Goal: Navigation & Orientation: Find specific page/section

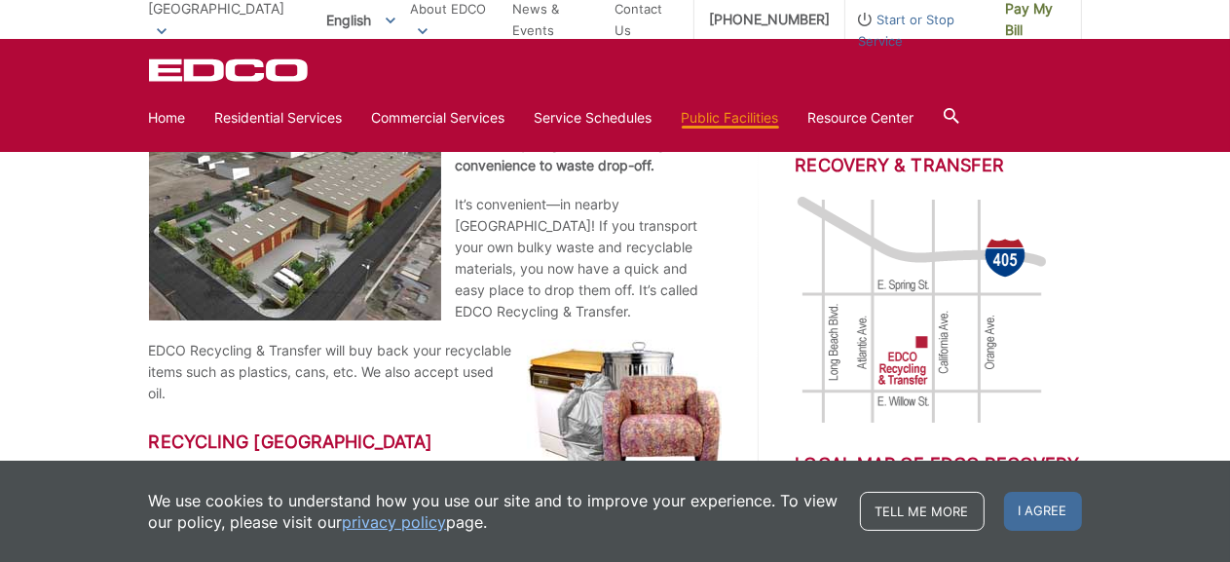
scroll to position [411, 0]
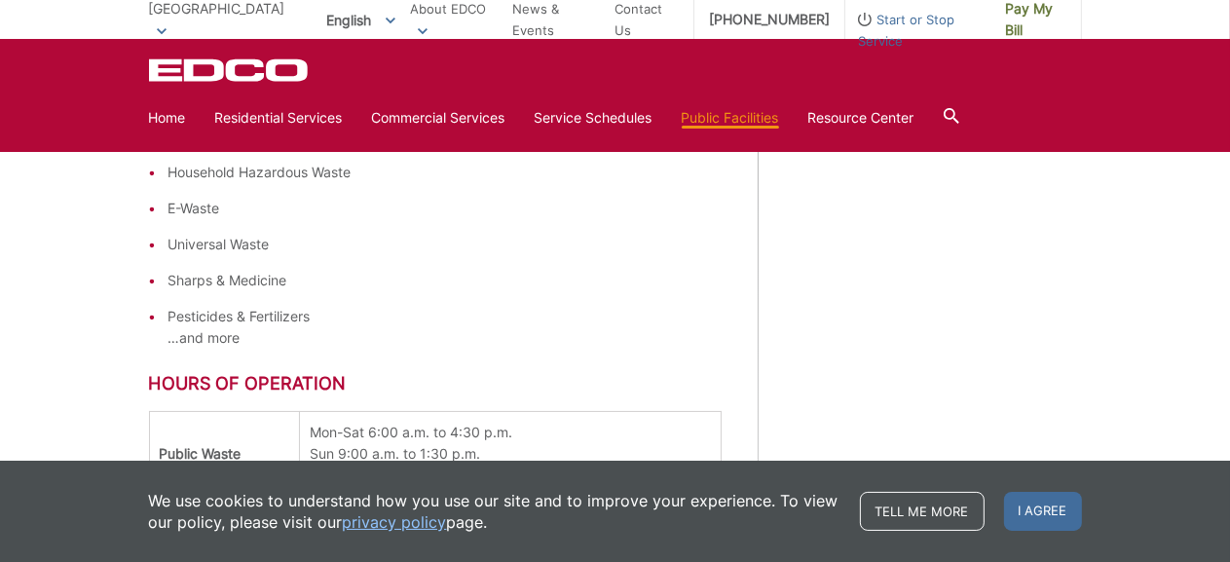
scroll to position [1850, 0]
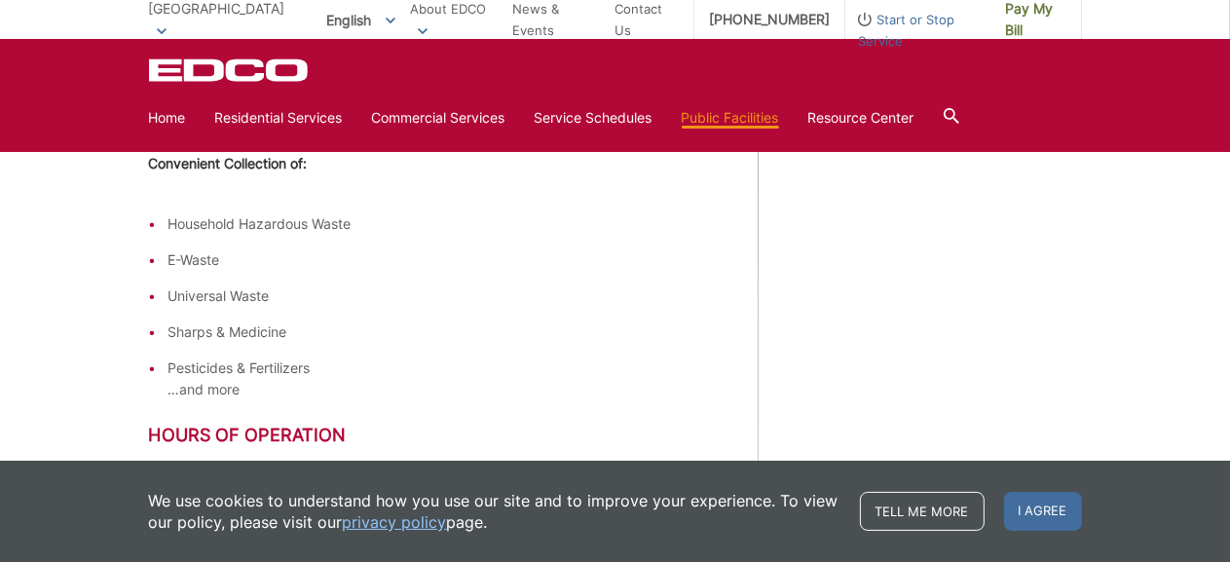
click at [797, 379] on div "Regional Map of EDCO Recovery & Transfer Local Map of EDCO Recovery & Transfer …" at bounding box center [939, 63] width 286 height 2841
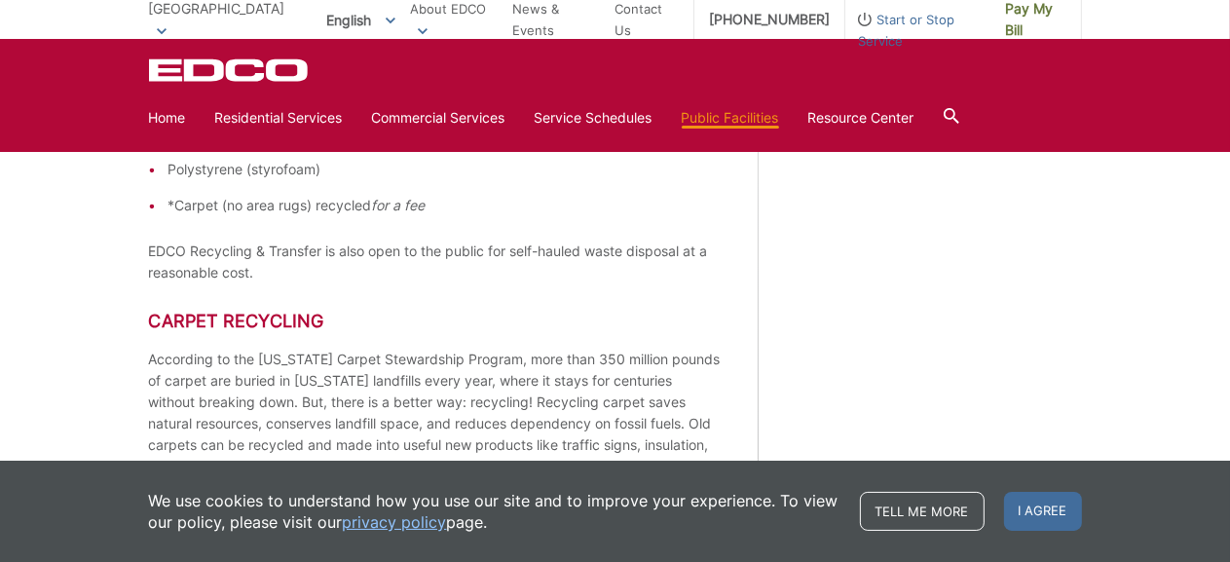
scroll to position [1028, 0]
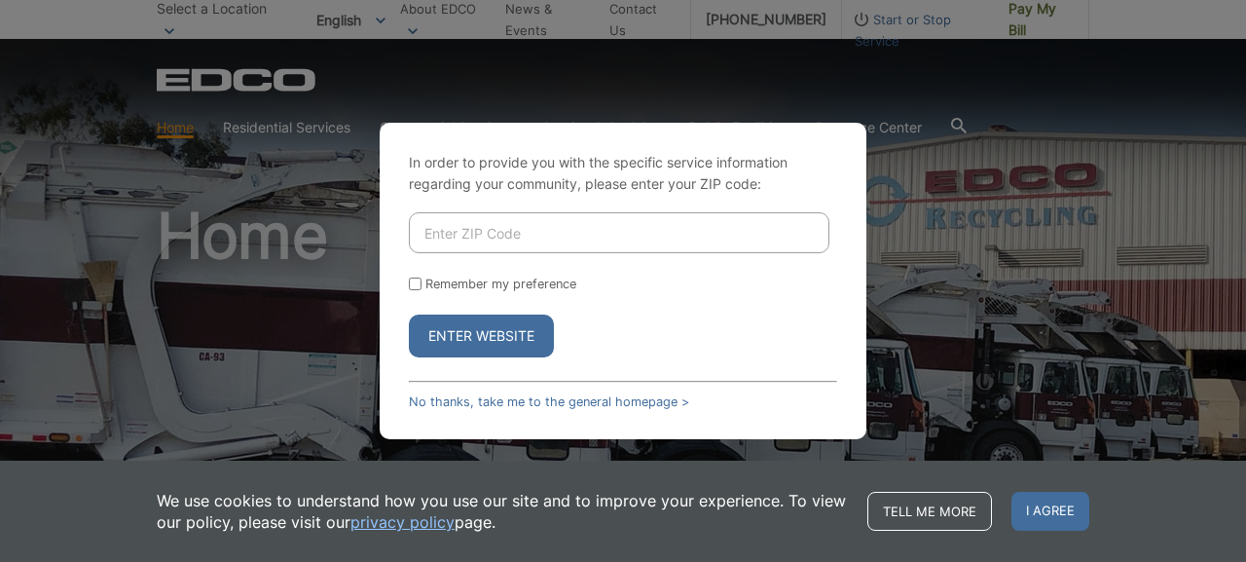
click at [423, 231] on input "Enter ZIP Code" at bounding box center [619, 232] width 421 height 41
type input "90815"
click at [415, 284] on input "Remember my preference" at bounding box center [415, 284] width 13 height 13
checkbox input "true"
click at [471, 335] on button "Enter Website" at bounding box center [481, 336] width 145 height 43
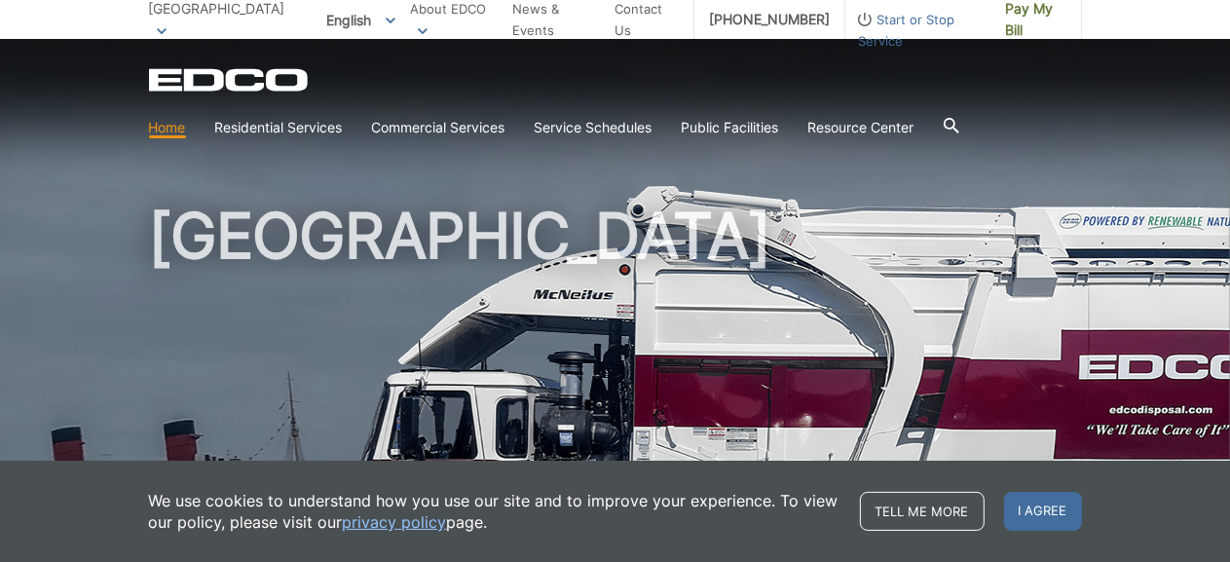
click at [1085, 123] on div "EDCO Logo Home Residential Services Curbside Pickup No services offered Dumpste…" at bounding box center [615, 92] width 1230 height 107
click at [850, 352] on h1 "[GEOGRAPHIC_DATA]" at bounding box center [615, 417] width 933 height 427
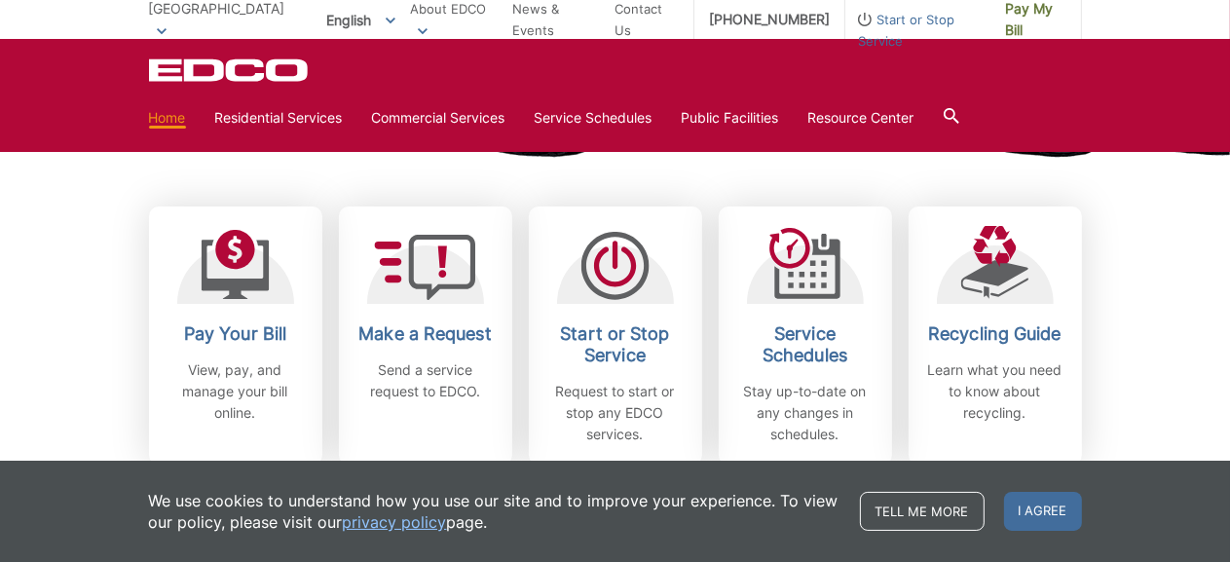
scroll to position [616, 0]
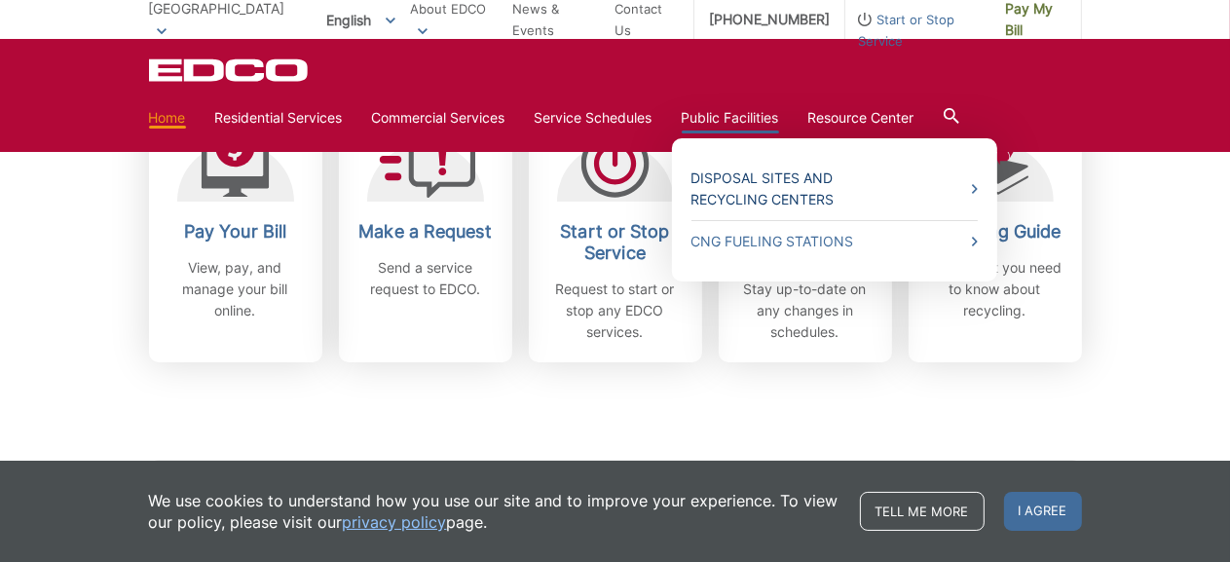
click at [765, 186] on link "Disposal Sites and Recycling Centers" at bounding box center [834, 188] width 286 height 43
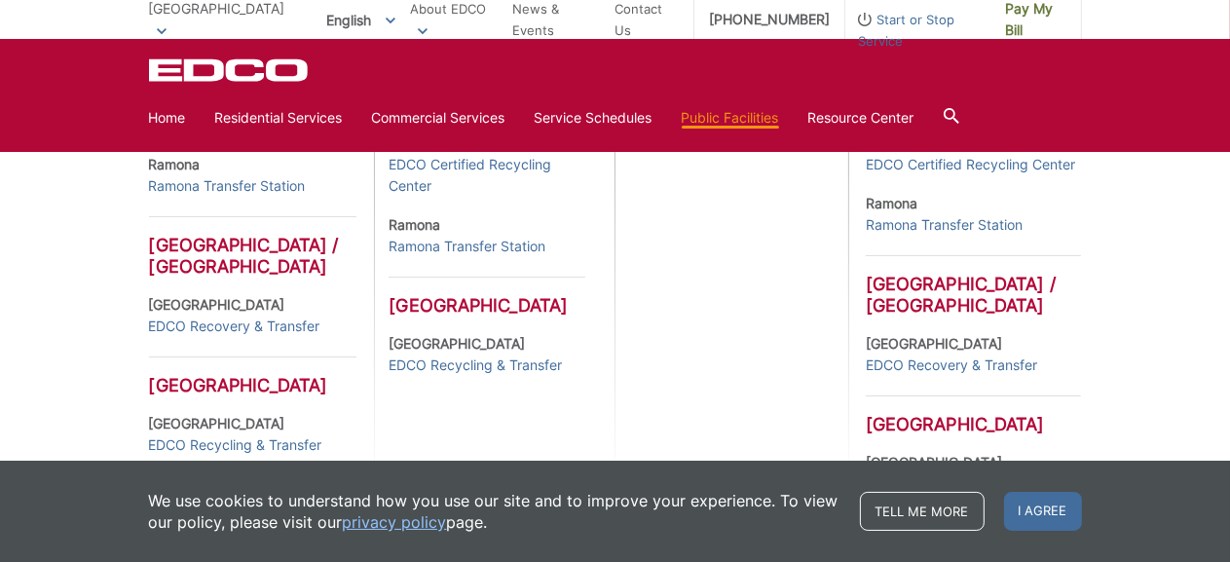
scroll to position [1054, 0]
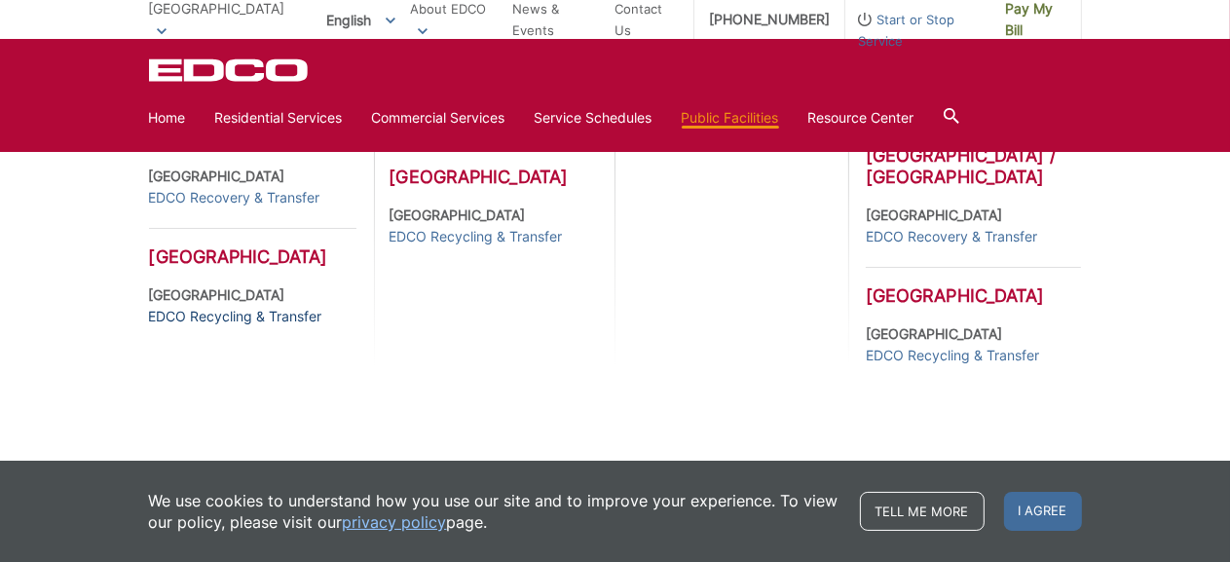
click at [228, 327] on link "EDCO Recycling & Transfer" at bounding box center [235, 316] width 173 height 21
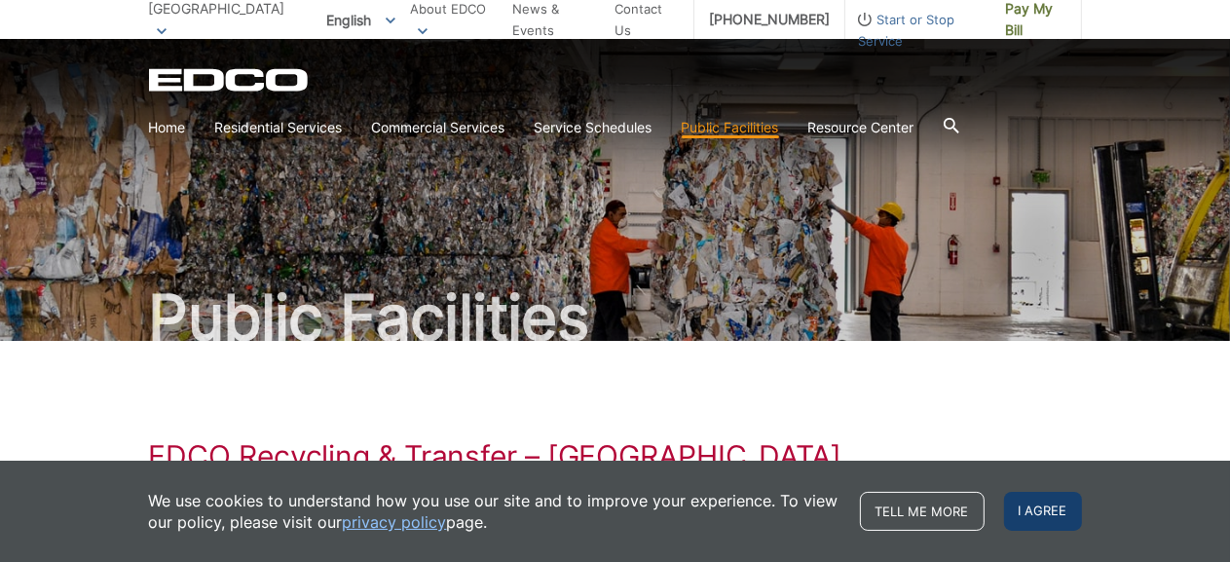
click at [1035, 520] on span "I agree" at bounding box center [1043, 511] width 78 height 39
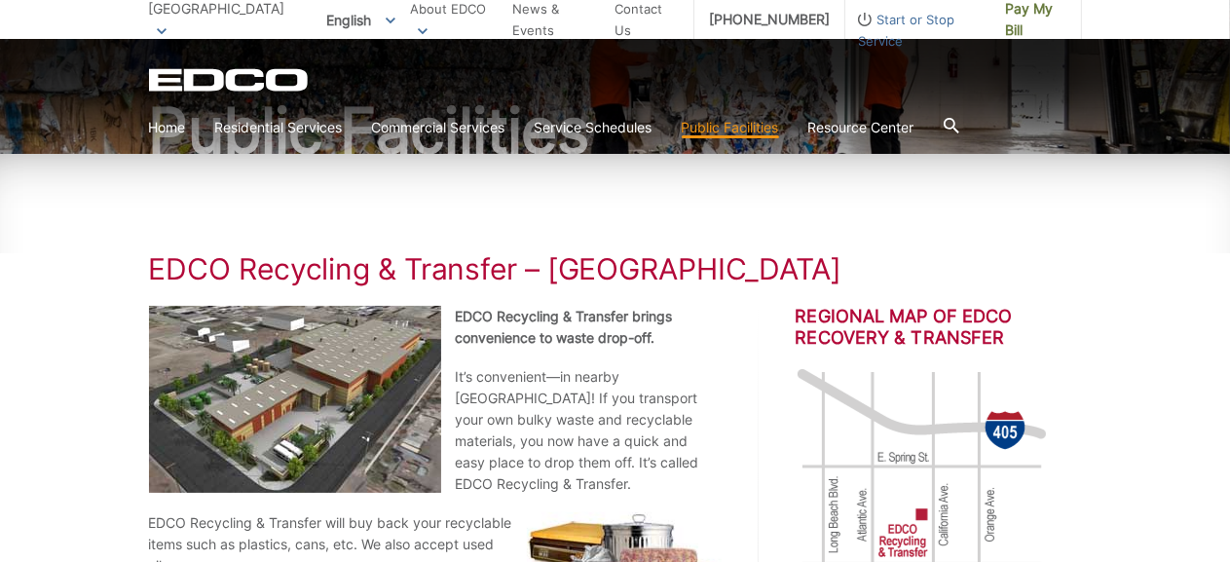
scroll to position [136, 0]
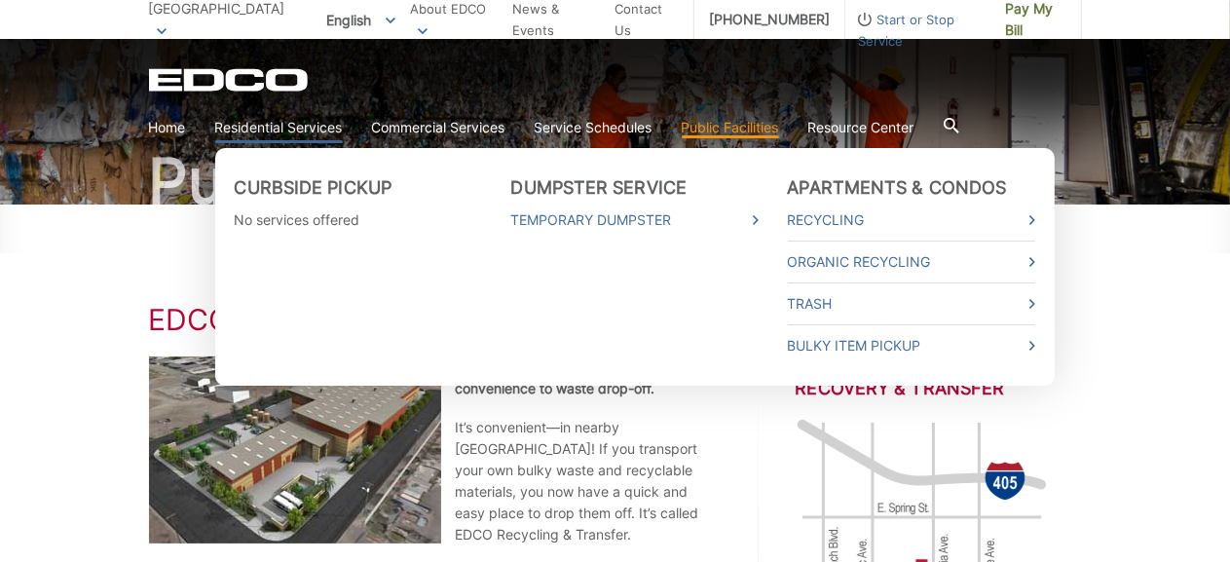
click at [299, 130] on link "Residential Services" at bounding box center [279, 127] width 128 height 21
